Goal: Information Seeking & Learning: Learn about a topic

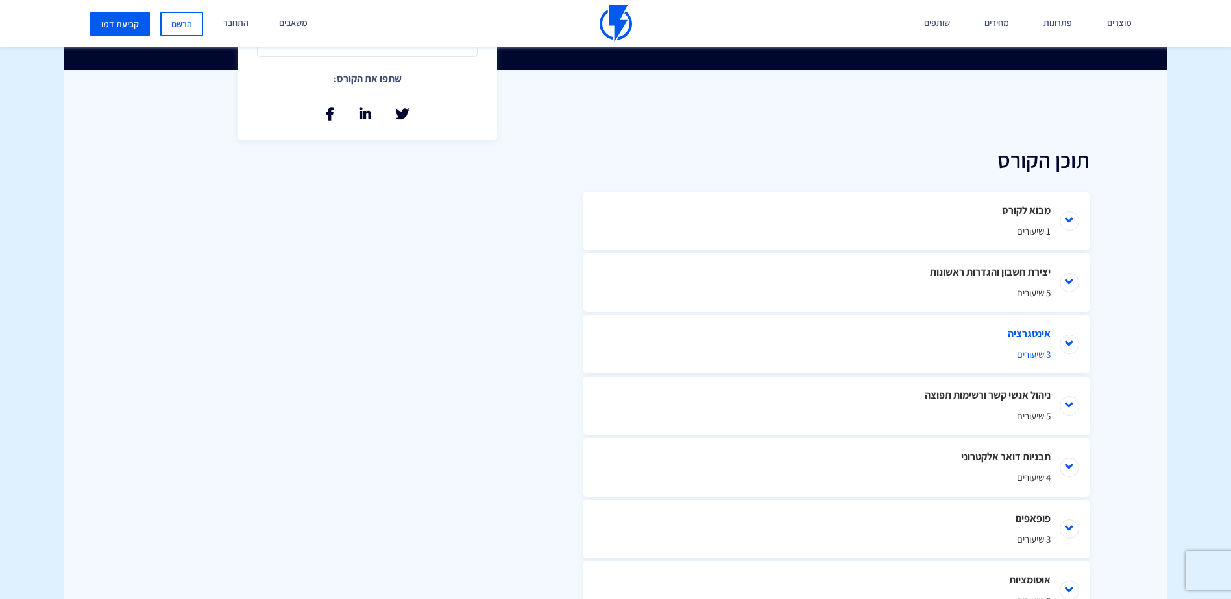
click at [1064, 339] on li "אינטגרציה 3 שיעורים" at bounding box center [836, 344] width 506 height 58
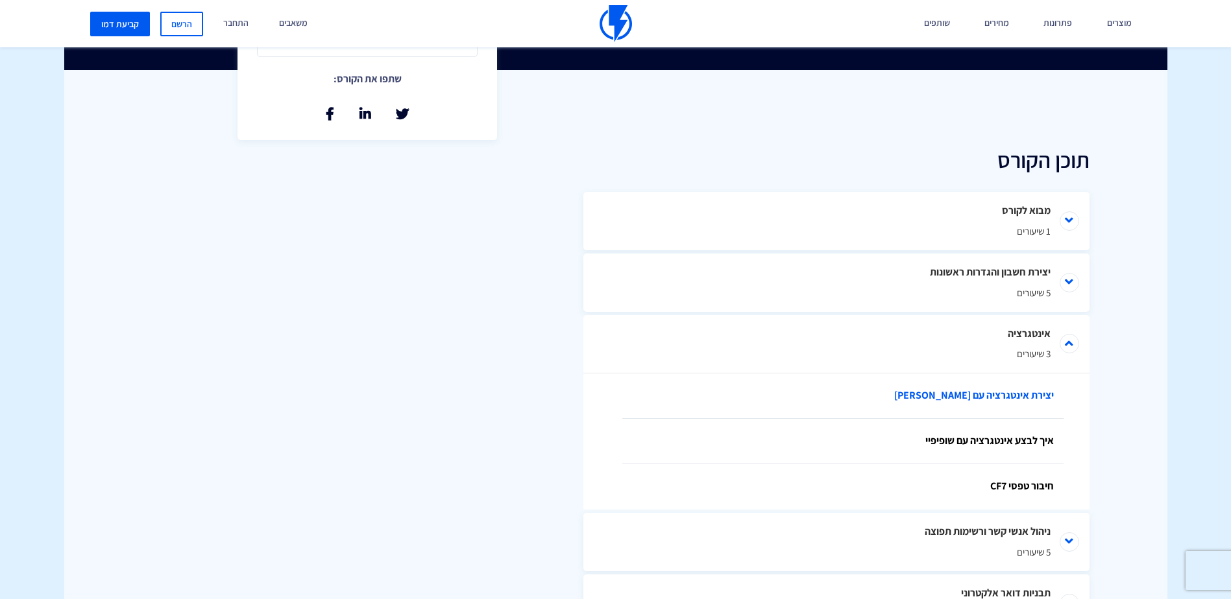
click at [1028, 399] on link "יצירת אינטגרציה עם [PERSON_NAME]" at bounding box center [842, 396] width 441 height 45
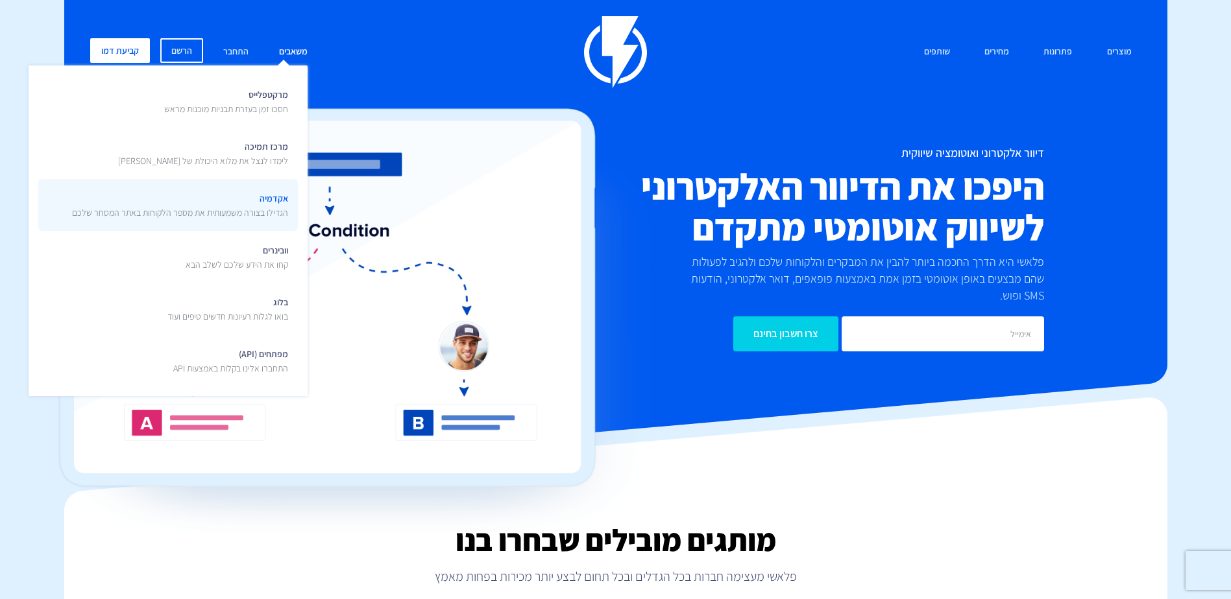
click at [271, 226] on link "אקדמיה הגדילו בצורה משמעותית את מספר הלקוחות באתר המסחר שלכם" at bounding box center [167, 205] width 259 height 52
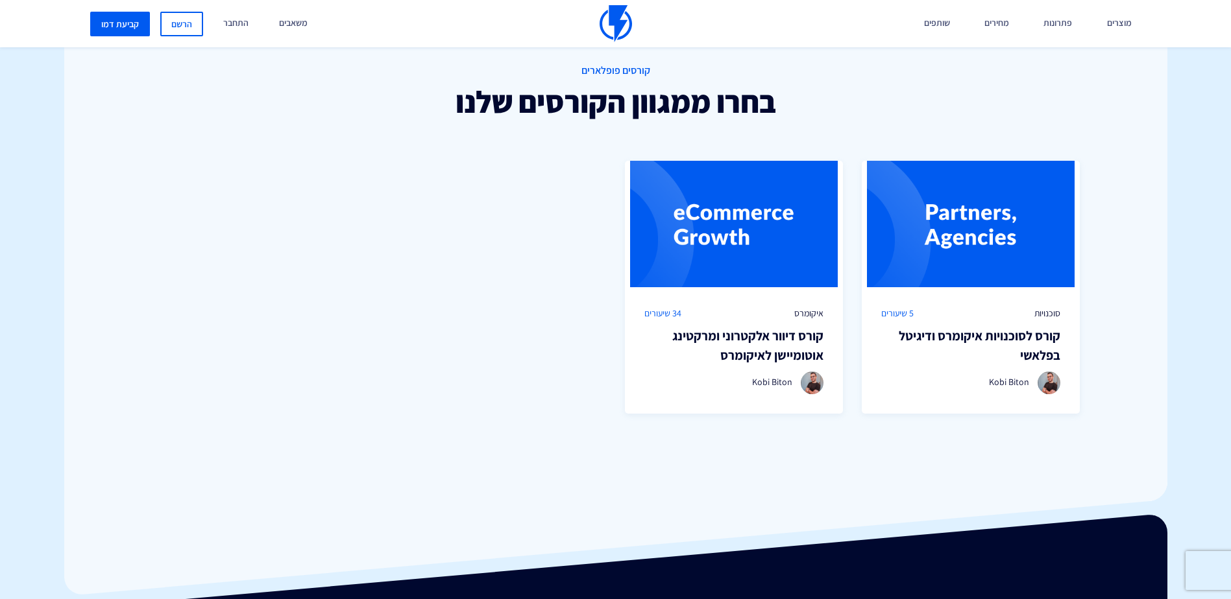
scroll to position [908, 0]
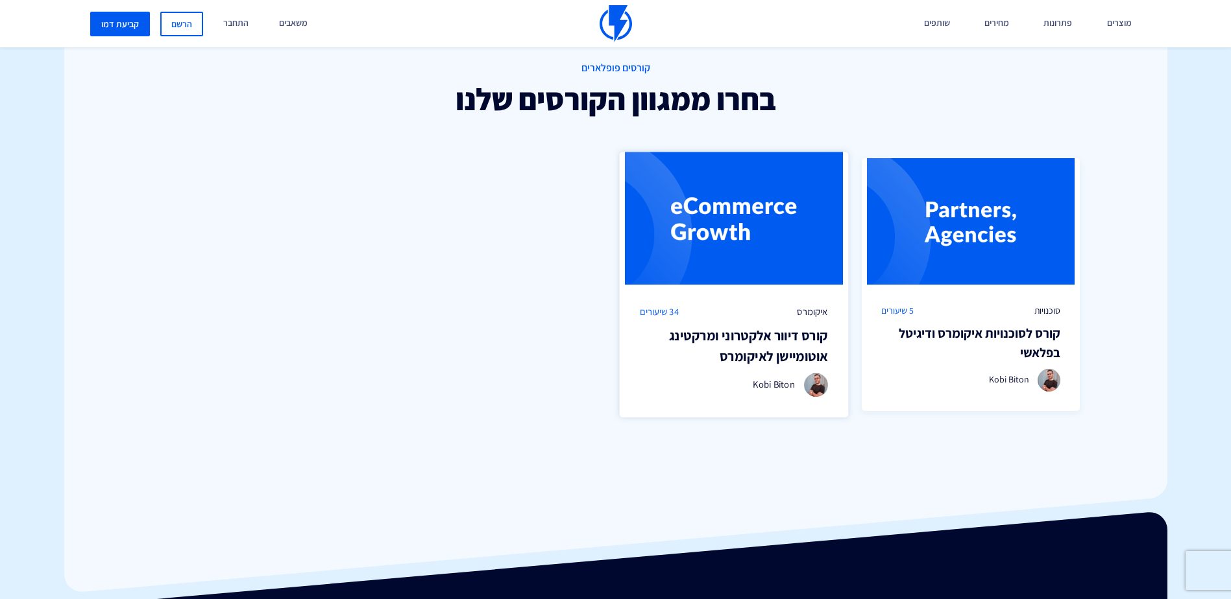
click at [693, 307] on div "איקומרס 34 שיעורים" at bounding box center [734, 313] width 188 height 14
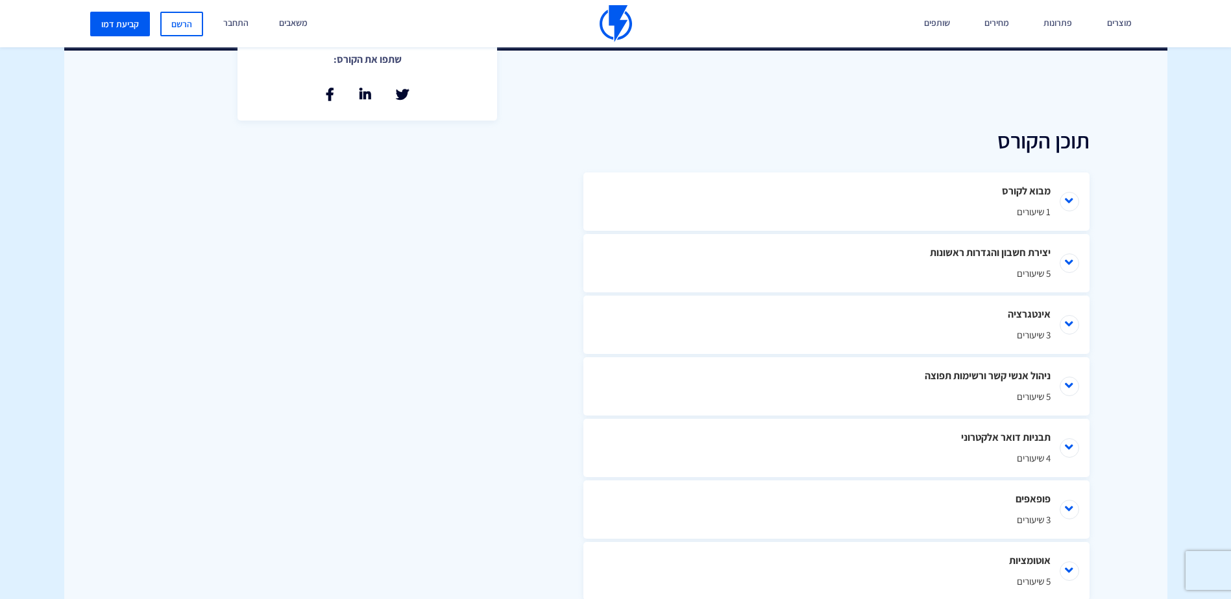
scroll to position [519, 0]
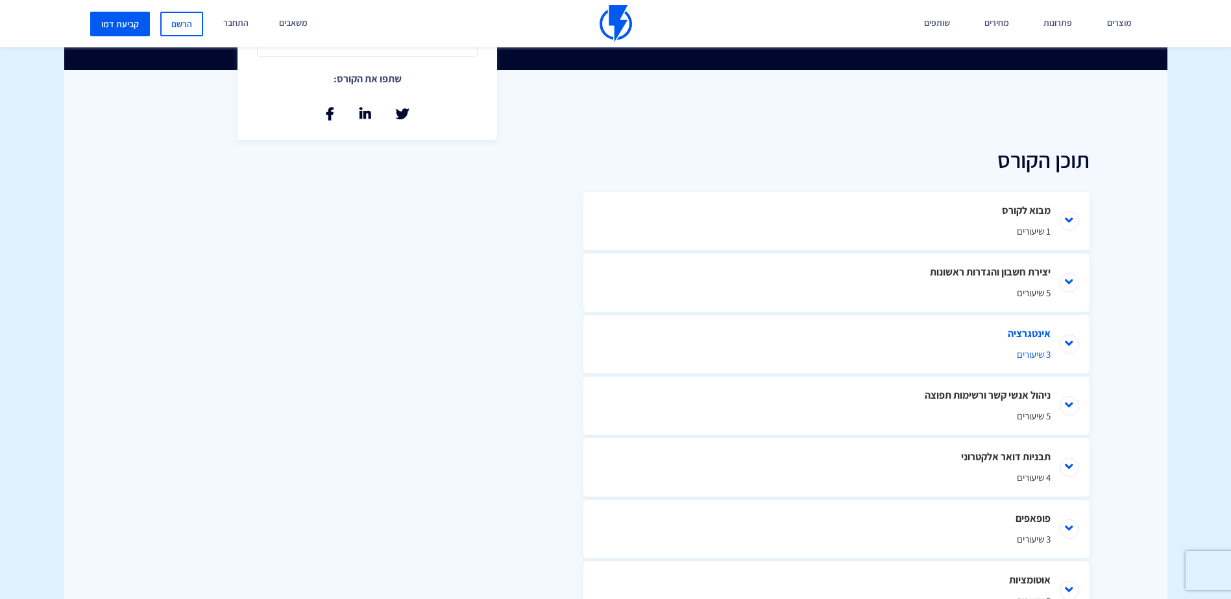
click at [1070, 344] on li "אינטגרציה 3 שיעורים" at bounding box center [836, 344] width 506 height 58
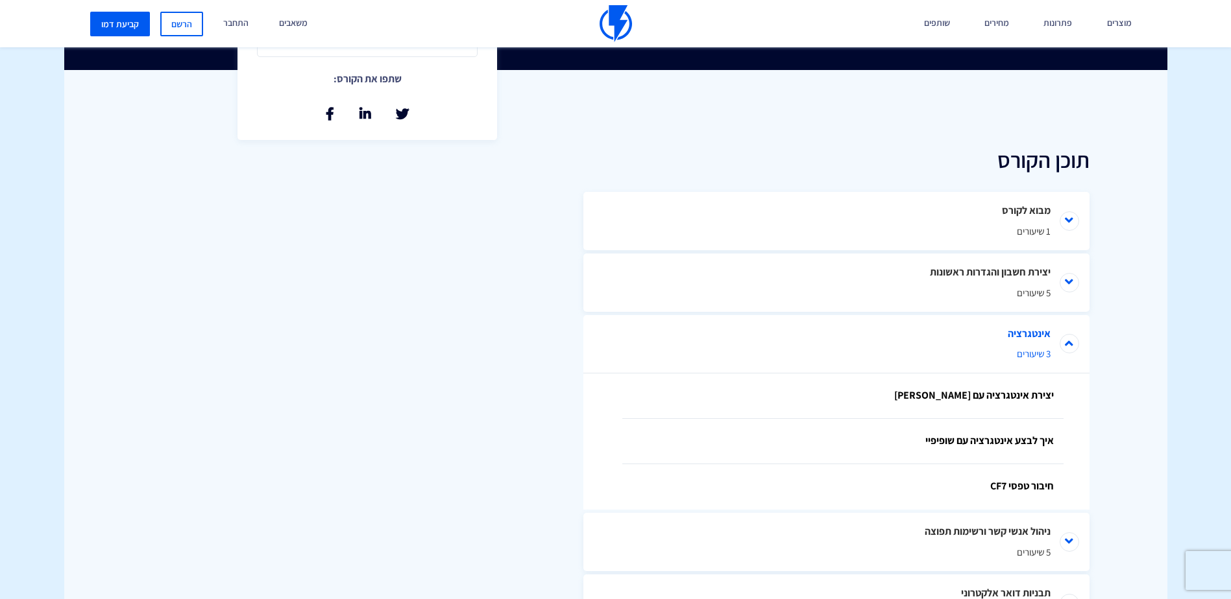
click at [1070, 344] on li "אינטגרציה 3 שיעורים" at bounding box center [836, 344] width 506 height 58
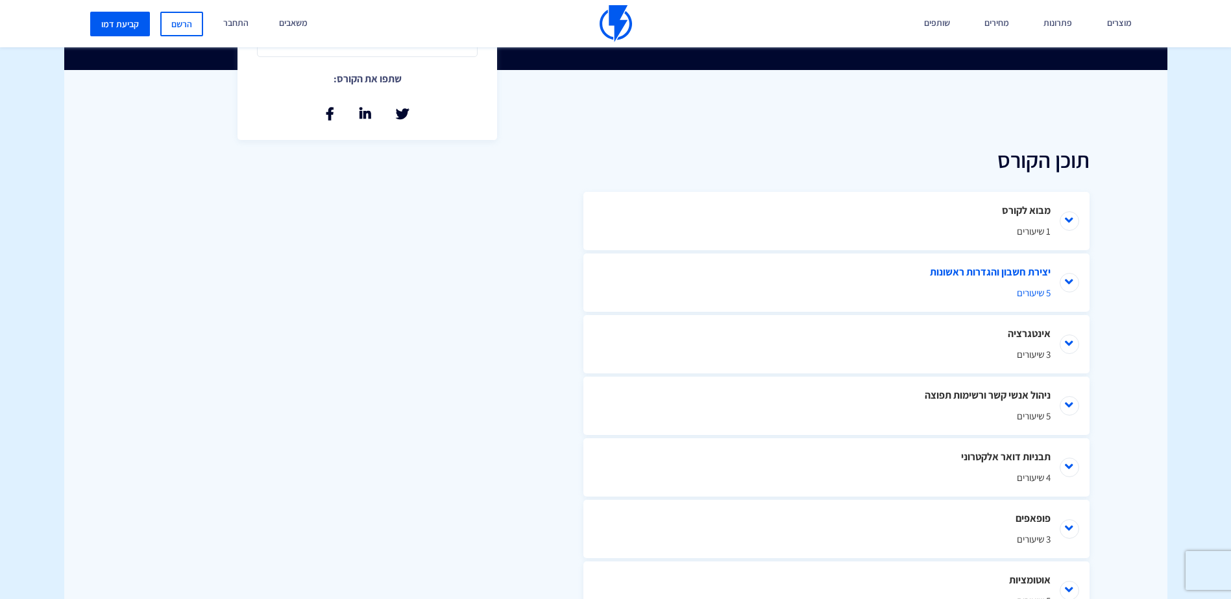
click at [1071, 287] on li "יצירת חשבון והגדרות ראשונות 5 שיעורים" at bounding box center [836, 283] width 506 height 58
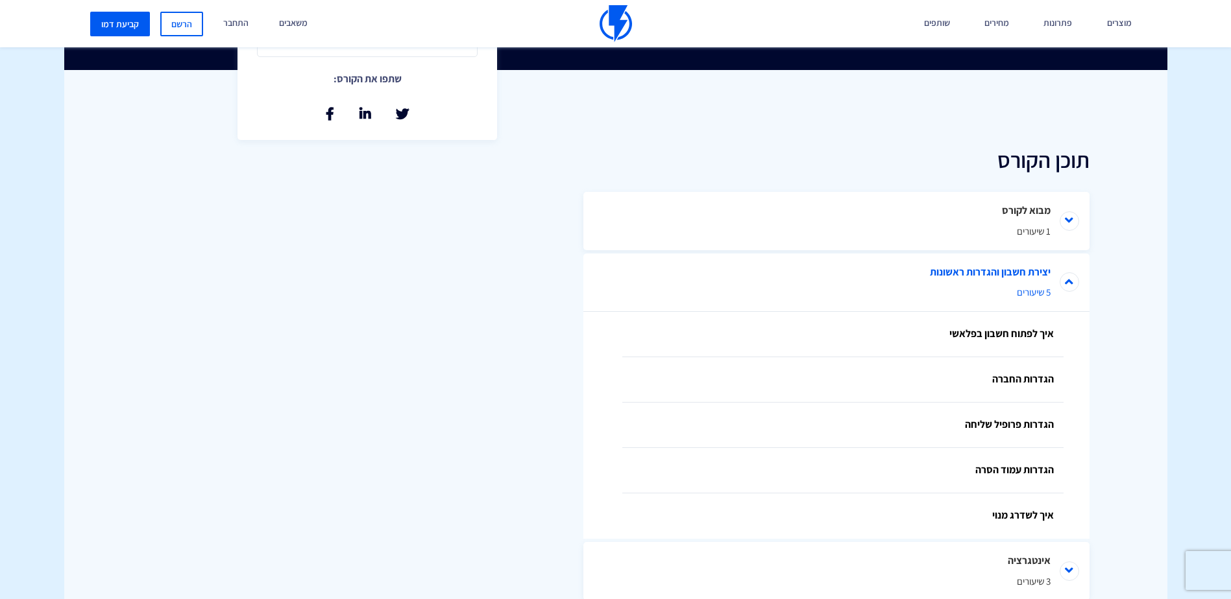
click at [1071, 287] on li "יצירת חשבון והגדרות ראשונות 5 שיעורים" at bounding box center [836, 283] width 506 height 58
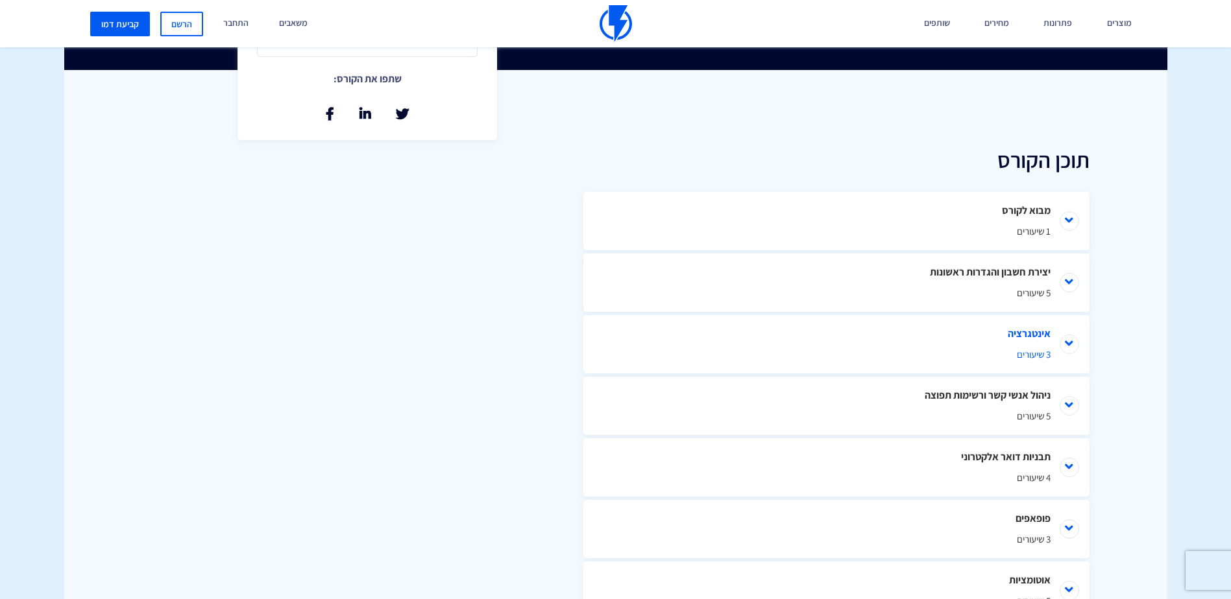
click at [1062, 347] on li "אינטגרציה 3 שיעורים" at bounding box center [836, 344] width 506 height 58
